Goal: Information Seeking & Learning: Learn about a topic

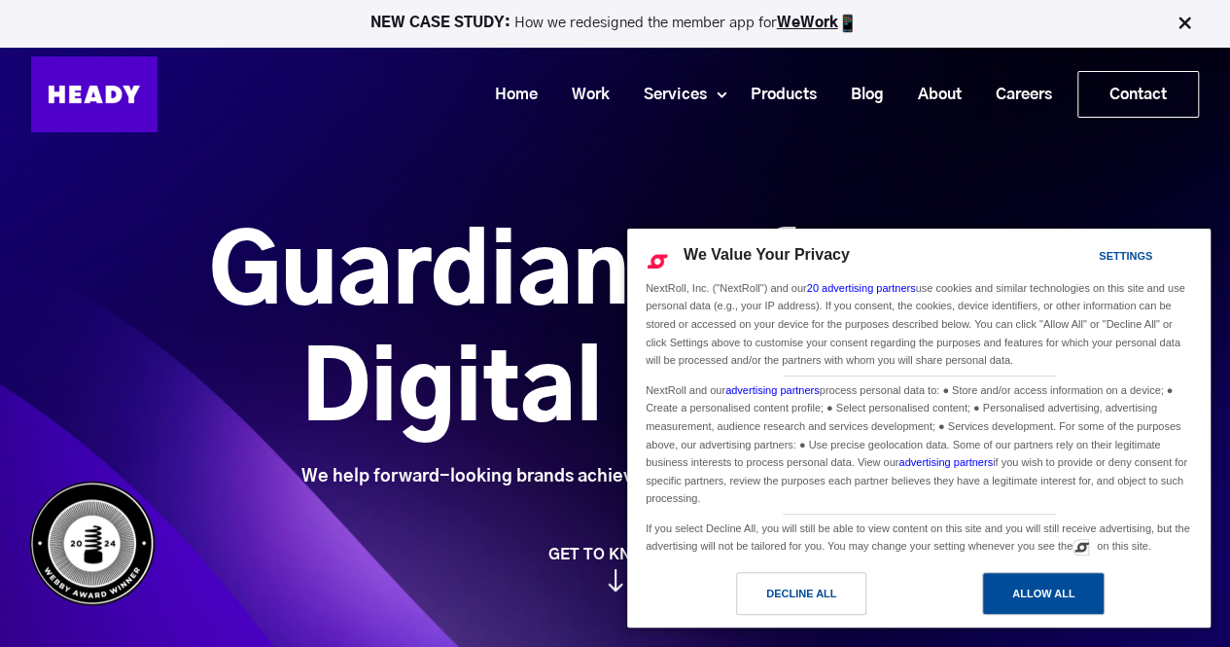
click at [1027, 610] on div "Allow All" at bounding box center [1043, 593] width 123 height 43
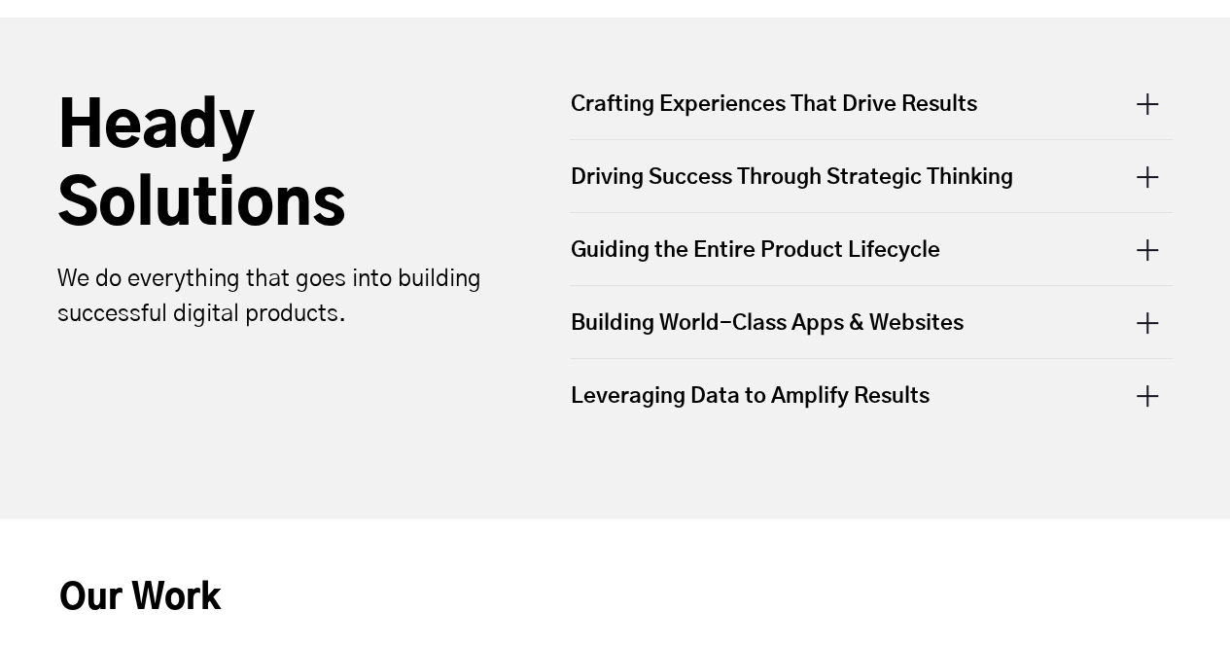
scroll to position [714, 0]
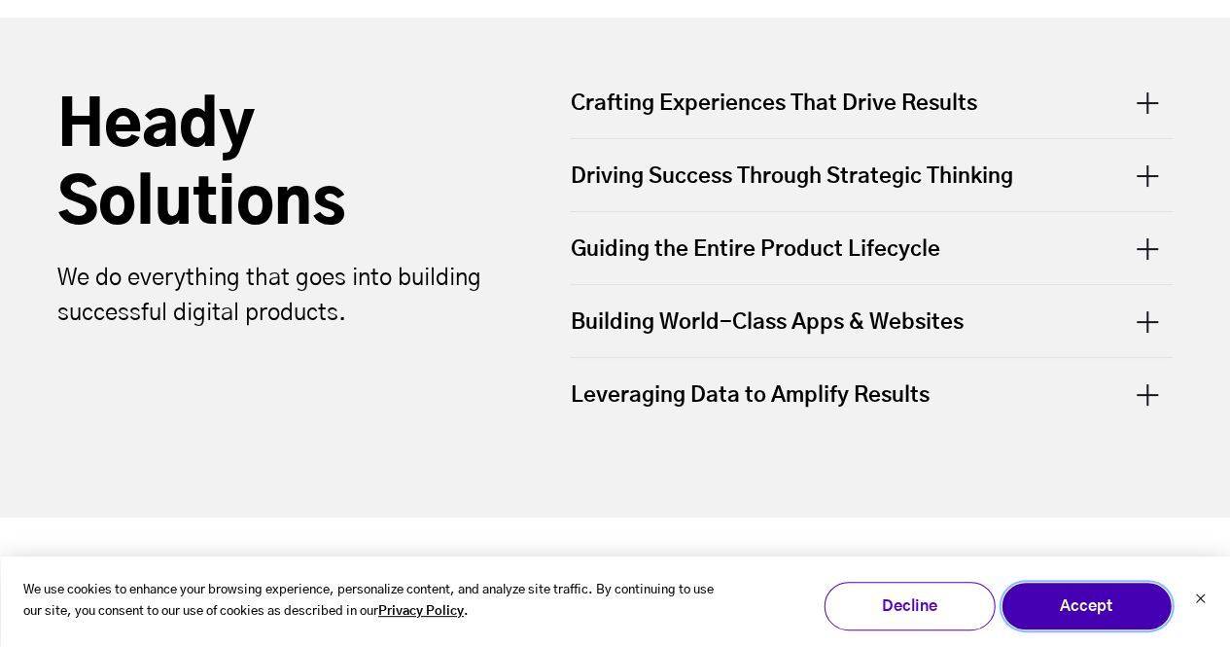
click at [1071, 608] on button "Accept" at bounding box center [1086, 605] width 171 height 49
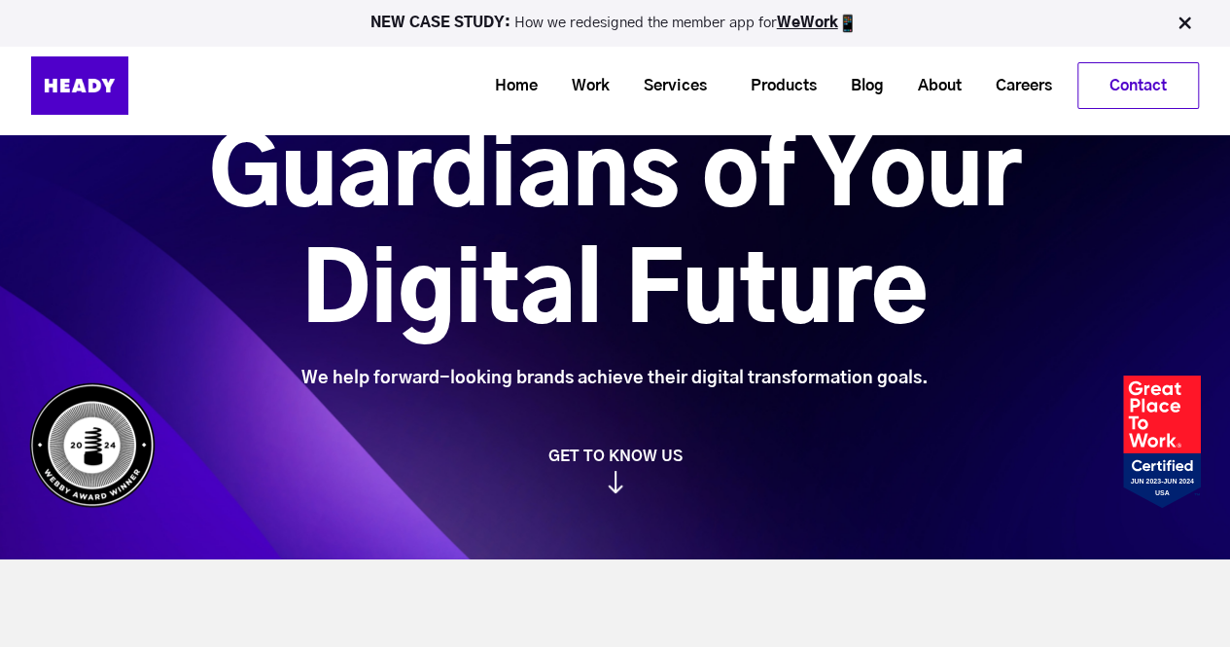
scroll to position [0, 0]
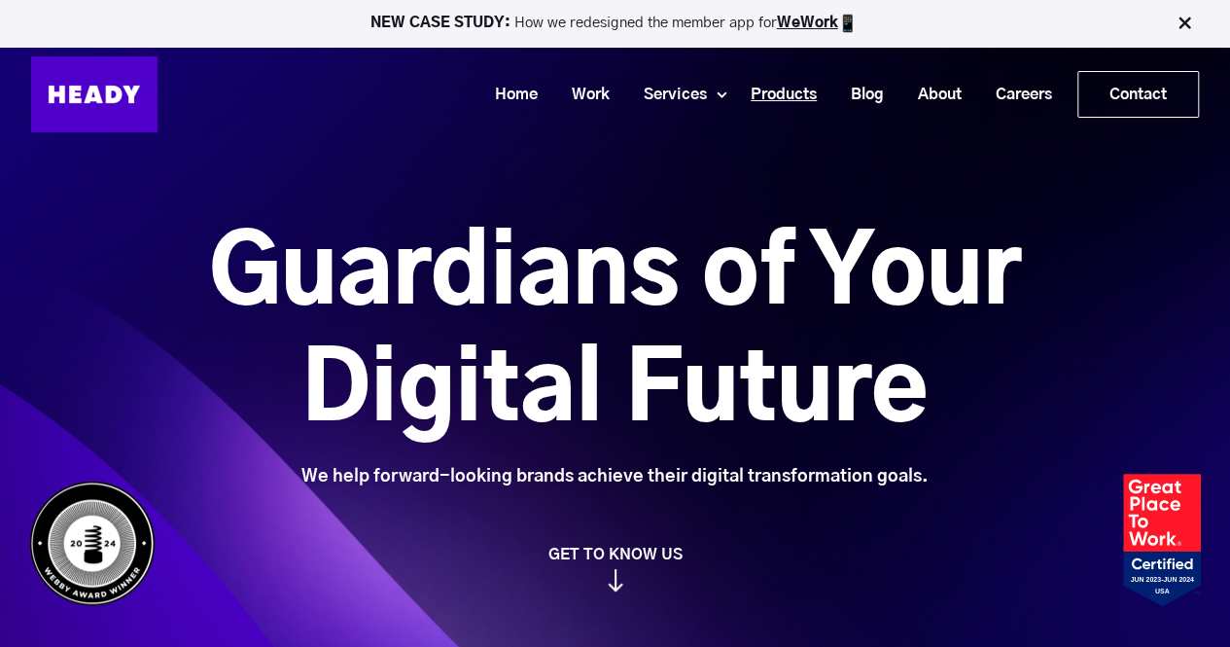
click at [787, 88] on link "Products" at bounding box center [776, 95] width 100 height 36
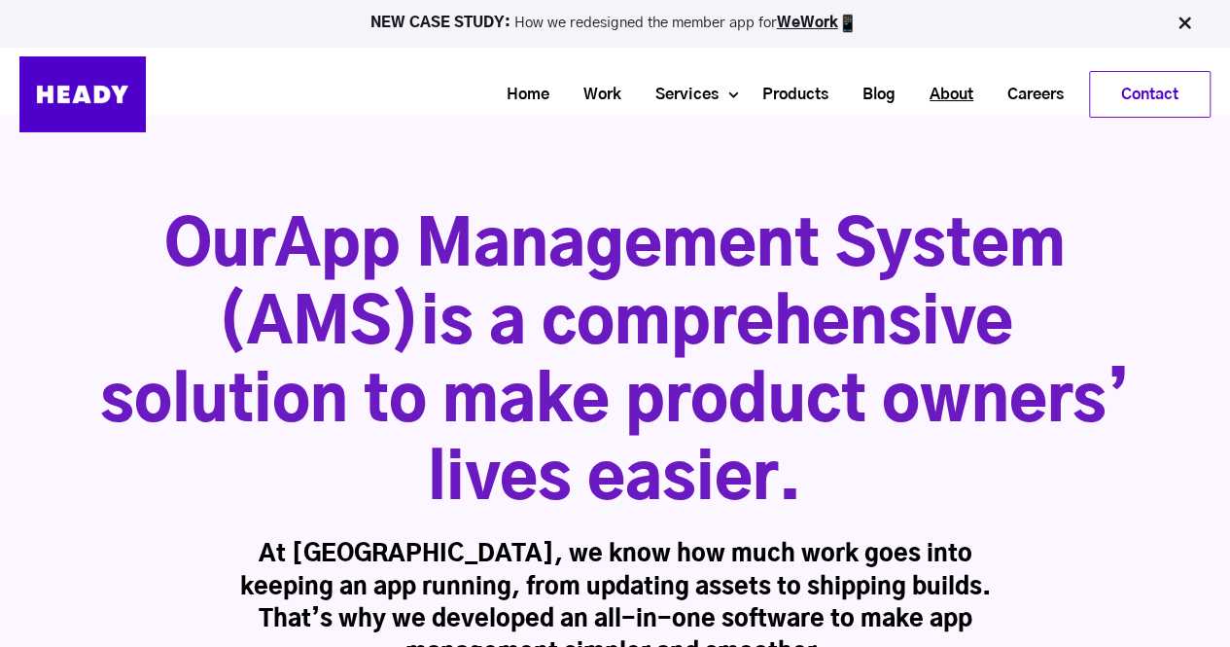
click at [947, 96] on link "About" at bounding box center [944, 95] width 78 height 36
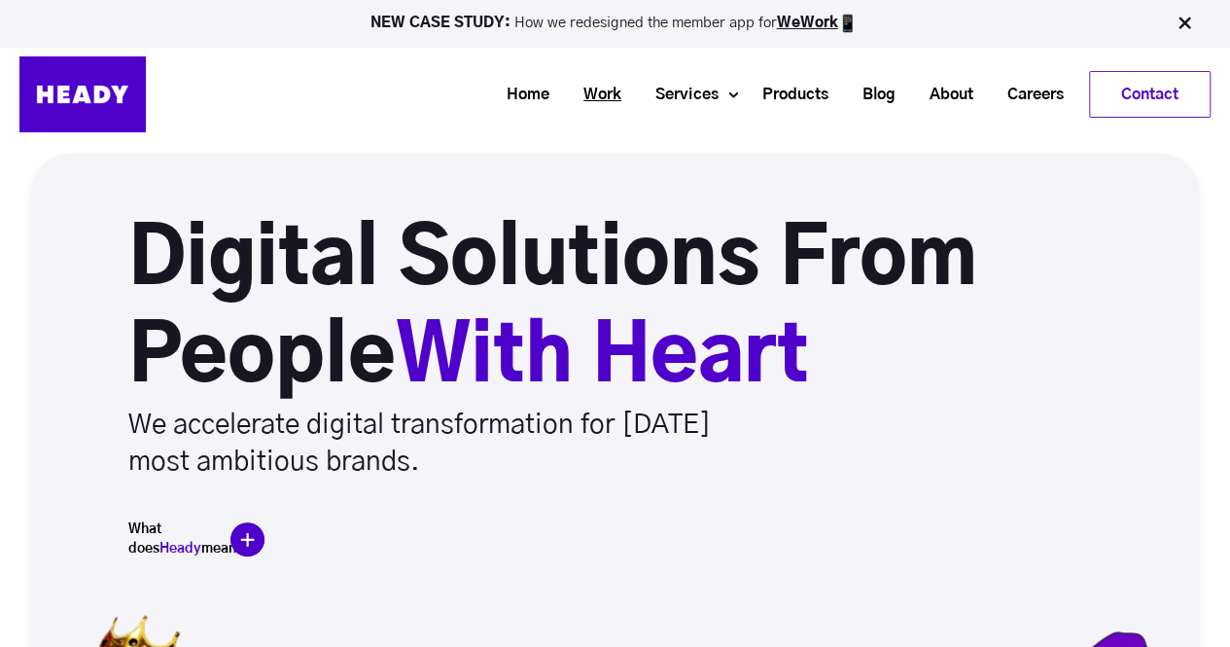
click at [611, 101] on link "Work" at bounding box center [595, 95] width 72 height 36
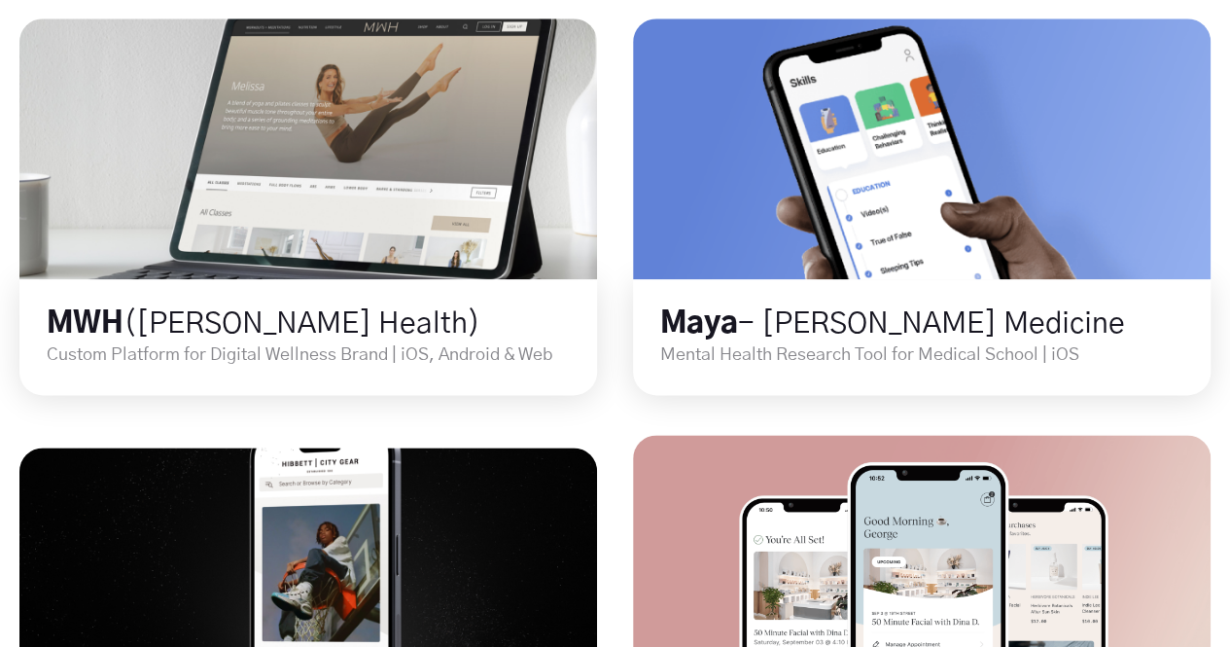
scroll to position [1039, 0]
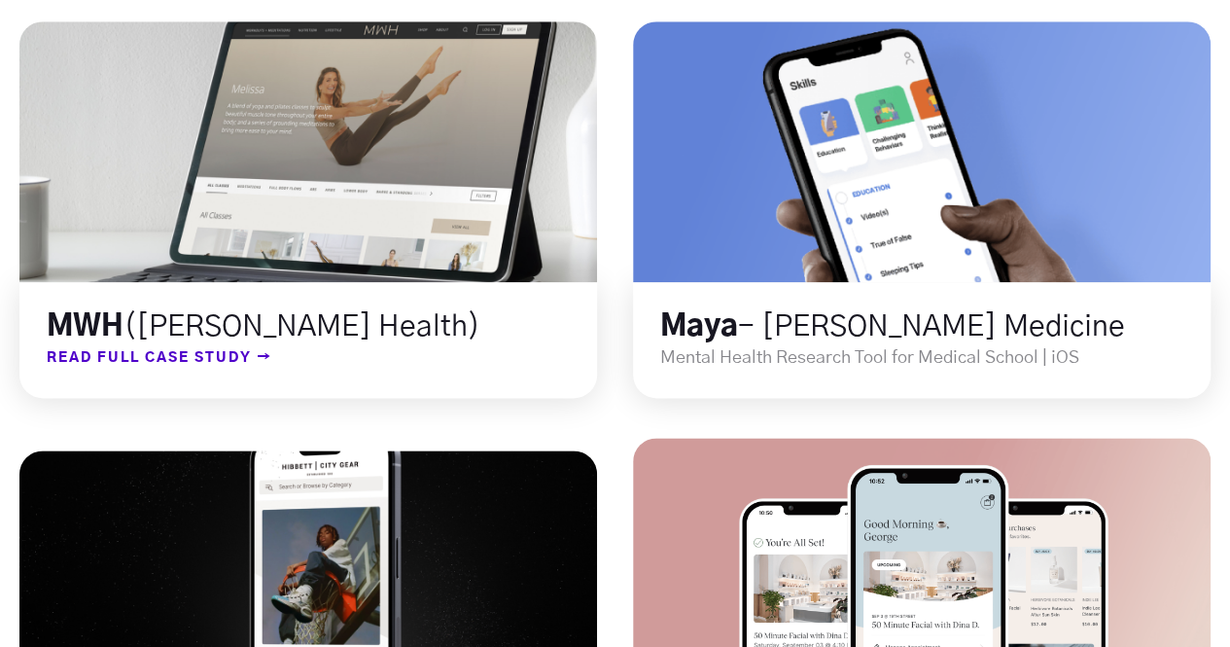
click at [184, 351] on span "READ FULL CASE STUDY →" at bounding box center [145, 357] width 253 height 25
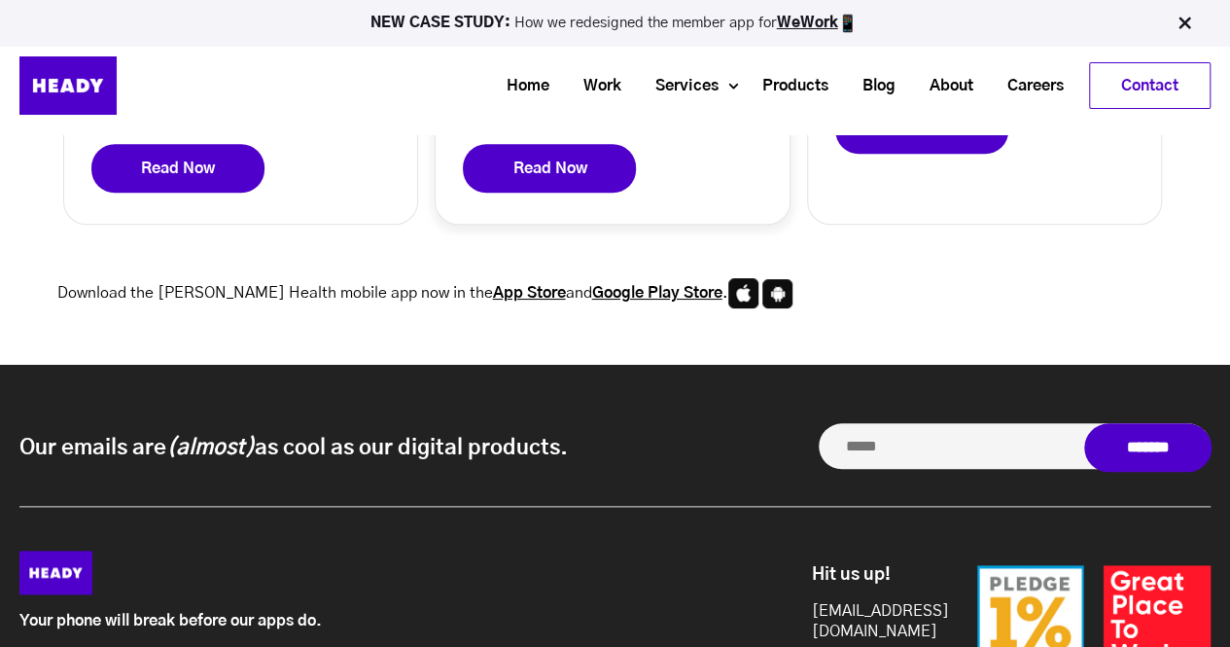
scroll to position [444, 0]
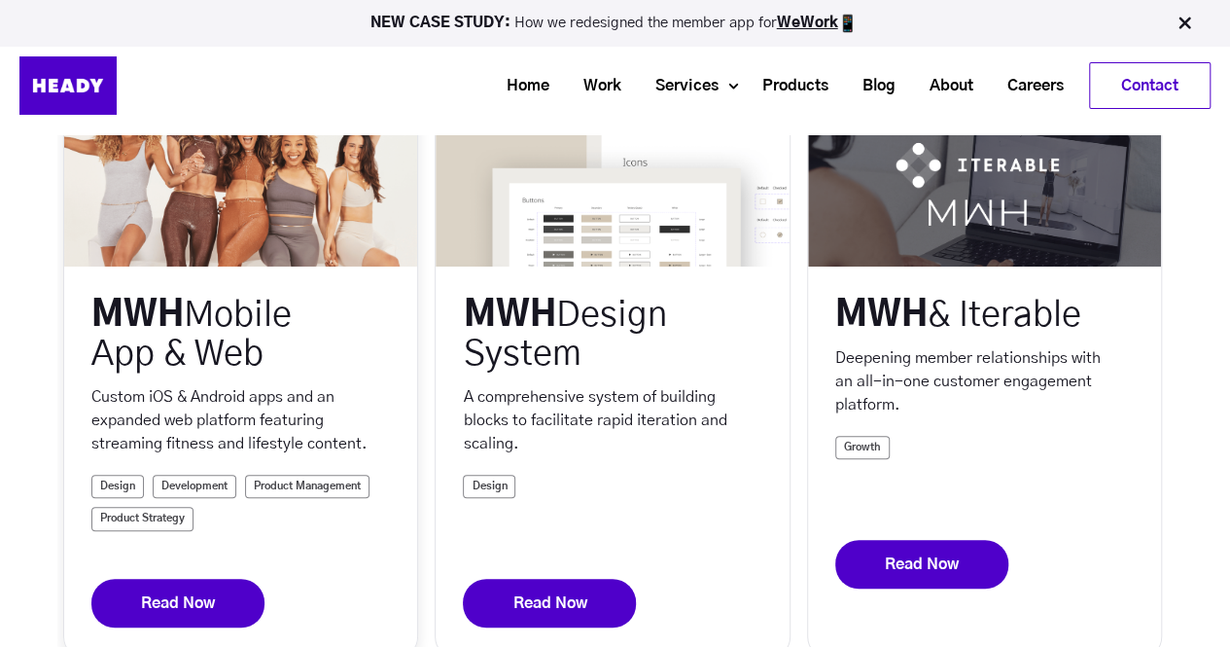
click at [206, 621] on link "Read Now" at bounding box center [177, 603] width 173 height 49
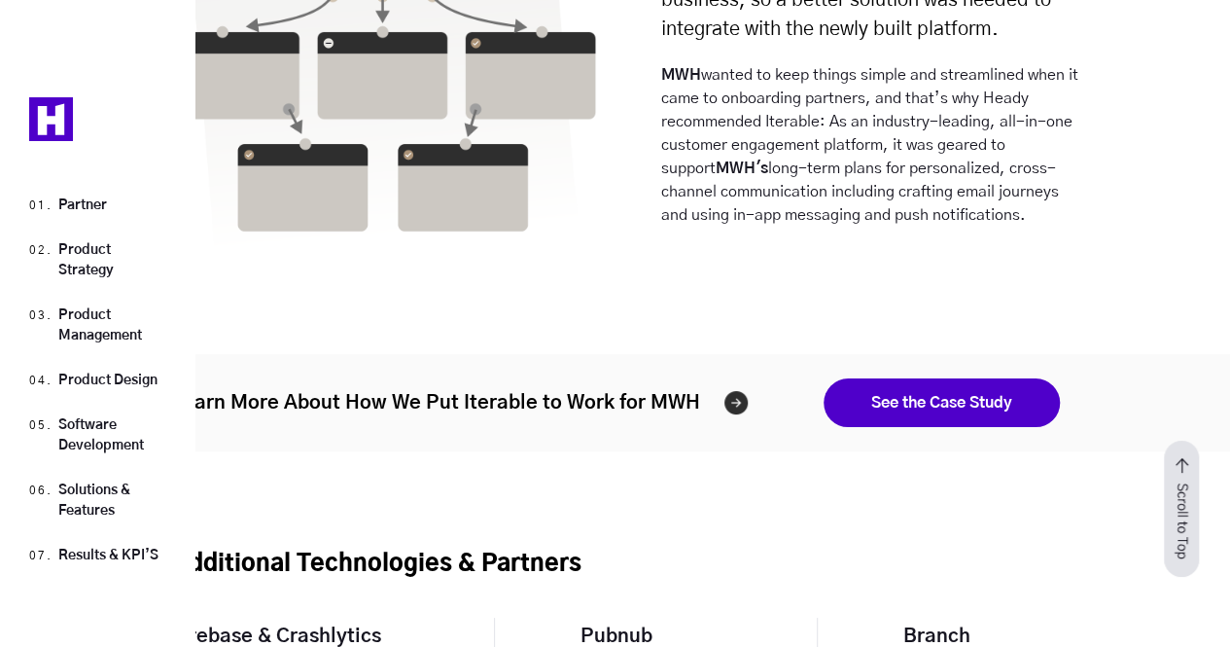
scroll to position [20288, 0]
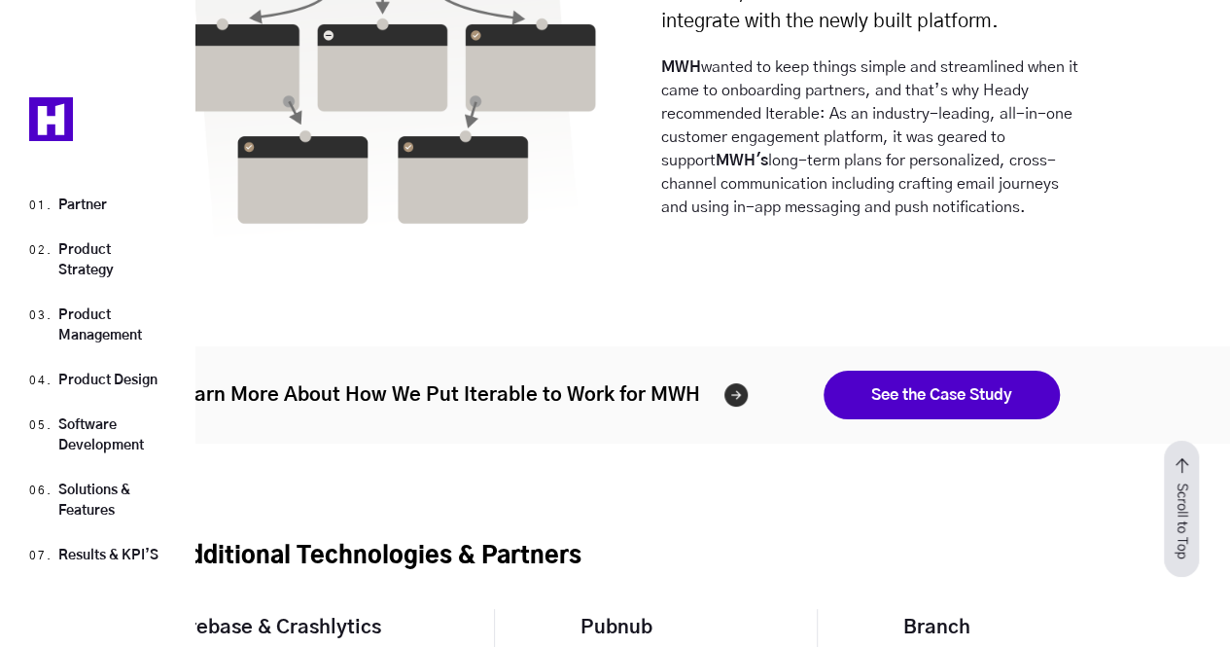
click at [932, 370] on link "See the Case Study" at bounding box center [942, 394] width 236 height 49
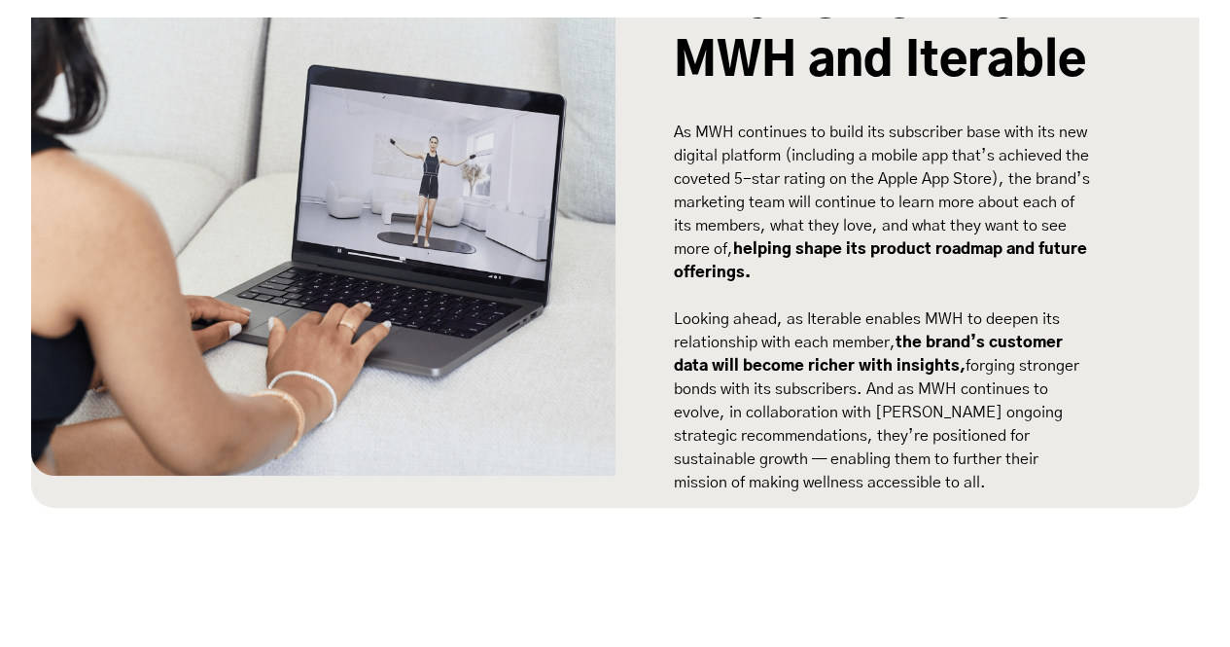
scroll to position [4175, 0]
